Goal: Task Accomplishment & Management: Use online tool/utility

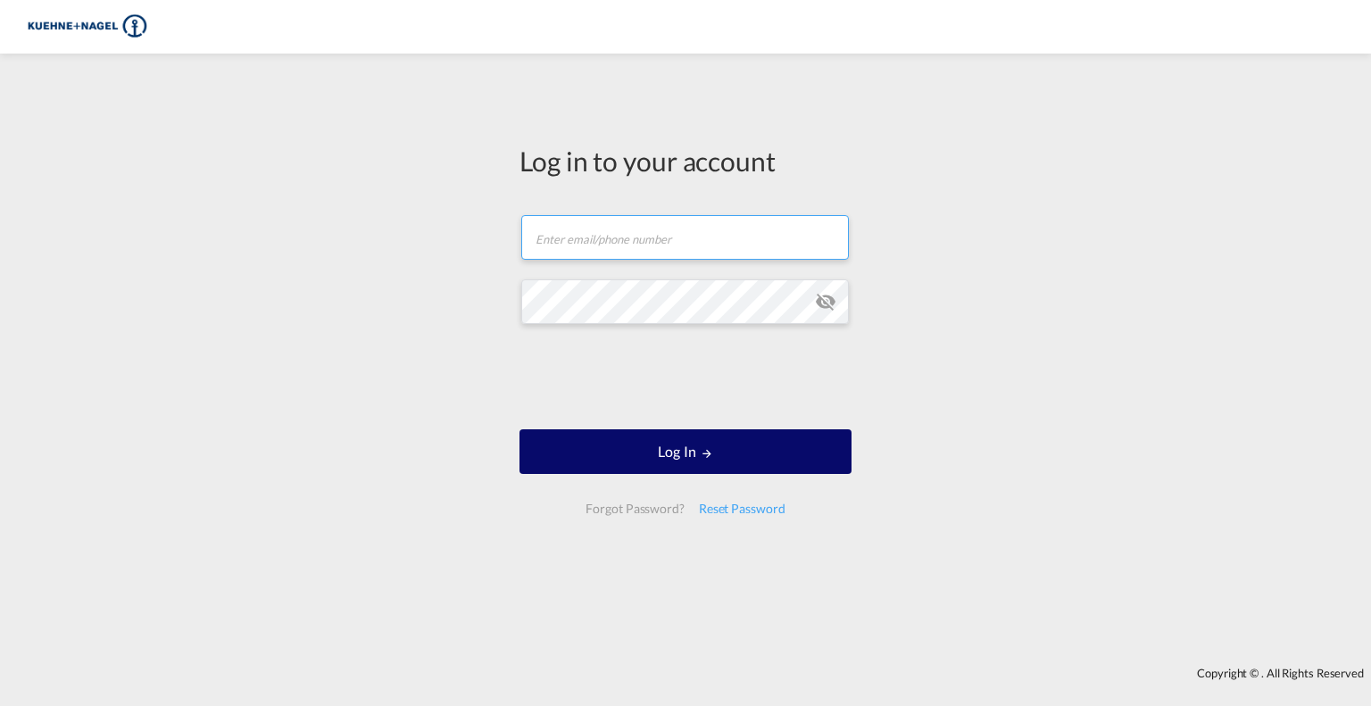
type input "ryszard.zmijewski@kuehne-nagel.com"
click at [776, 449] on button "Log In" at bounding box center [685, 451] width 332 height 45
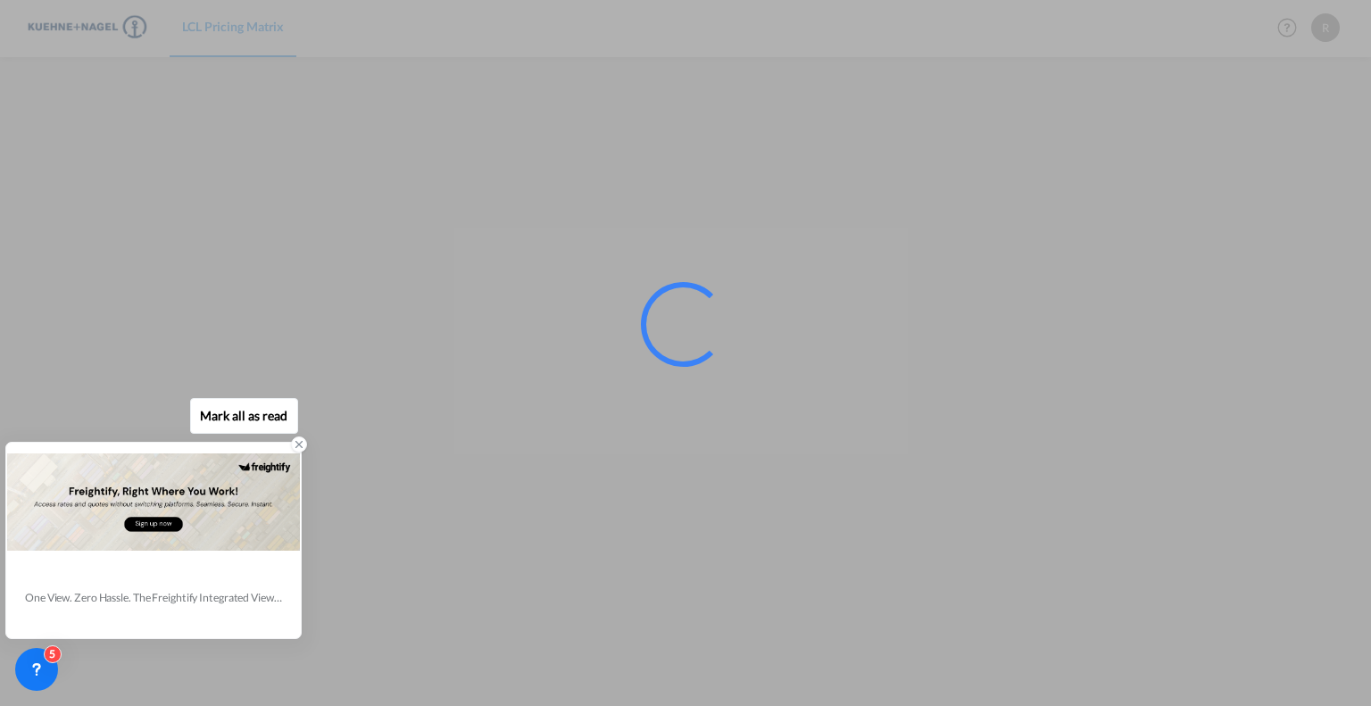
click at [295, 445] on icon at bounding box center [299, 444] width 12 height 12
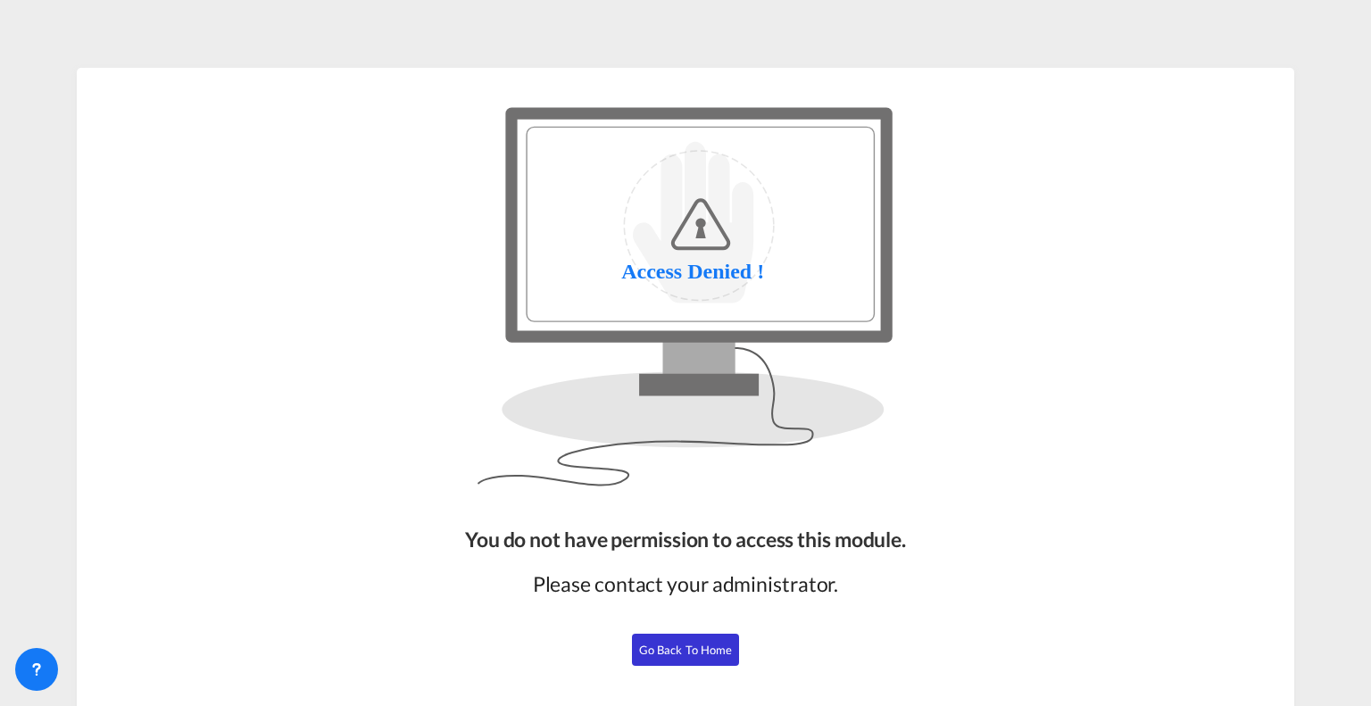
click at [689, 651] on span "Go Back to Home" at bounding box center [686, 650] width 94 height 14
click at [662, 645] on span "Go Back to Home" at bounding box center [686, 650] width 94 height 14
